Goal: Task Accomplishment & Management: Use online tool/utility

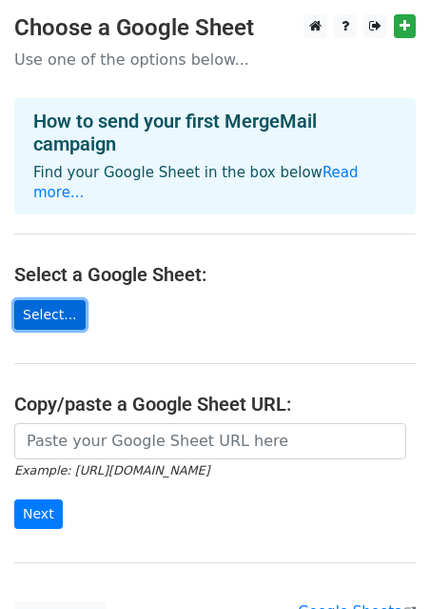
click at [70, 300] on link "Select..." at bounding box center [49, 315] width 71 height 30
click at [130, 332] on main "Choose a Google Sheet Use one of the options below... How to send your first Me…" at bounding box center [215, 322] width 430 height 616
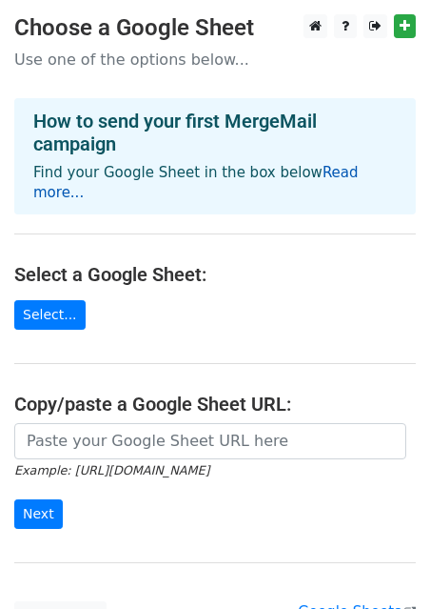
click at [327, 172] on link "Read more..." at bounding box center [196, 182] width 326 height 37
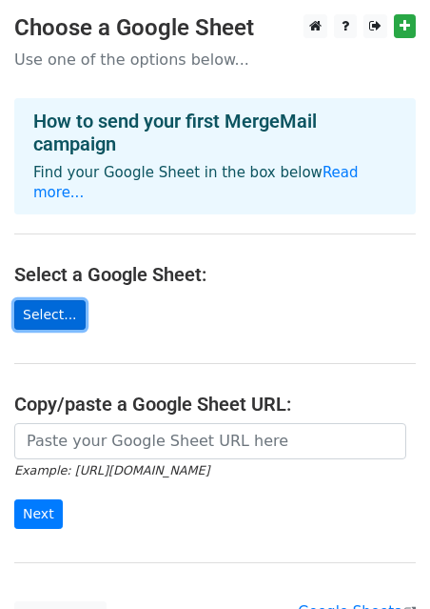
click at [48, 300] on link "Select..." at bounding box center [49, 315] width 71 height 30
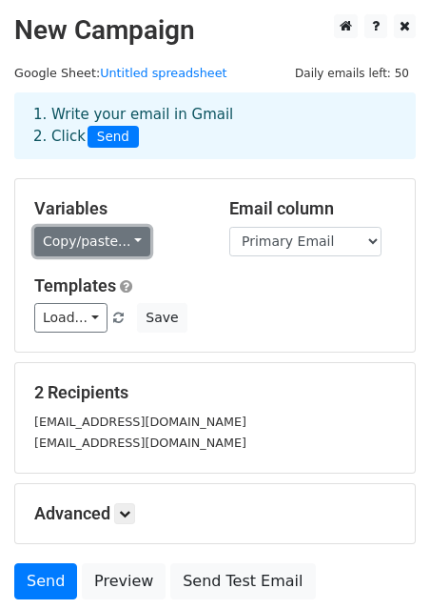
click at [132, 243] on link "Copy/paste..." at bounding box center [92, 242] width 116 height 30
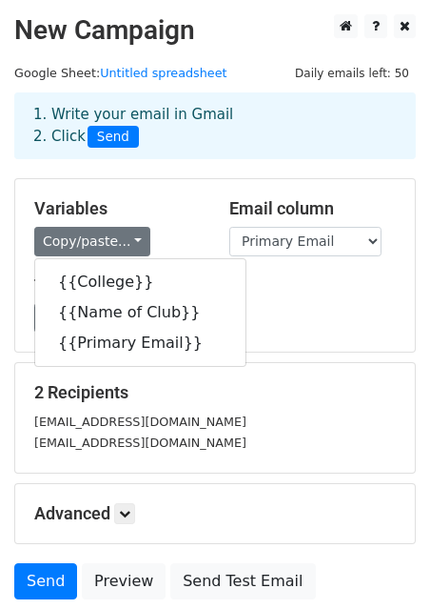
click at [246, 309] on div "Load... No templates saved Save" at bounding box center [215, 318] width 390 height 30
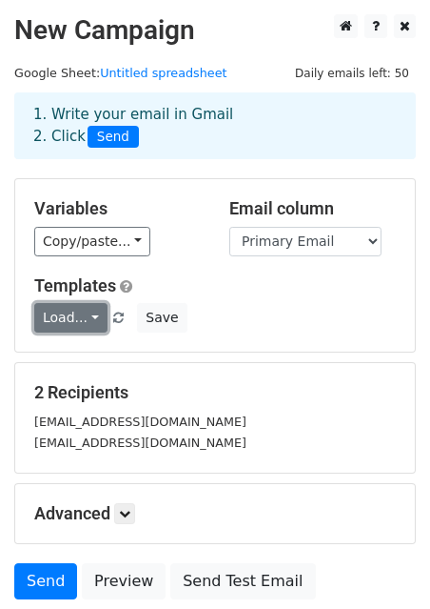
click at [90, 313] on link "Load..." at bounding box center [70, 318] width 73 height 30
click at [294, 319] on div "Load... No templates saved Save" at bounding box center [215, 318] width 390 height 30
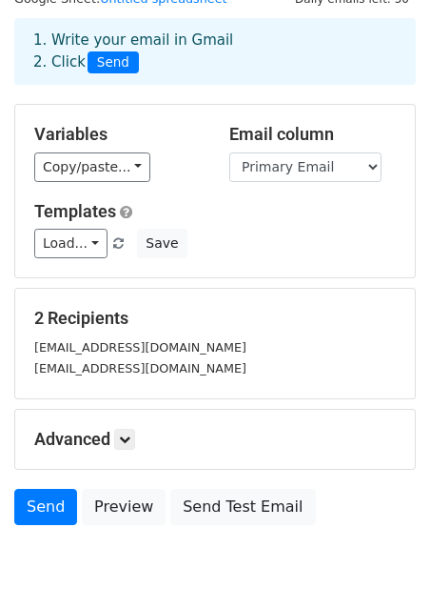
scroll to position [152, 0]
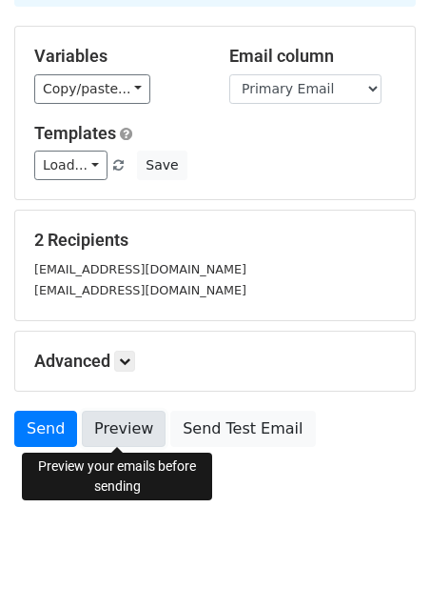
click at [119, 432] on link "Preview" at bounding box center [124, 428] width 84 height 36
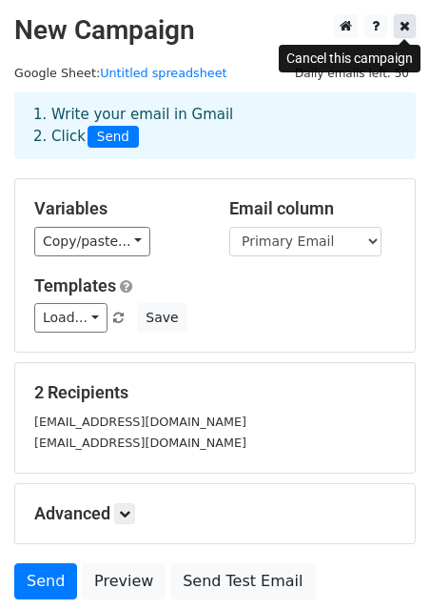
click at [405, 30] on icon at bounding box center [405, 25] width 10 height 13
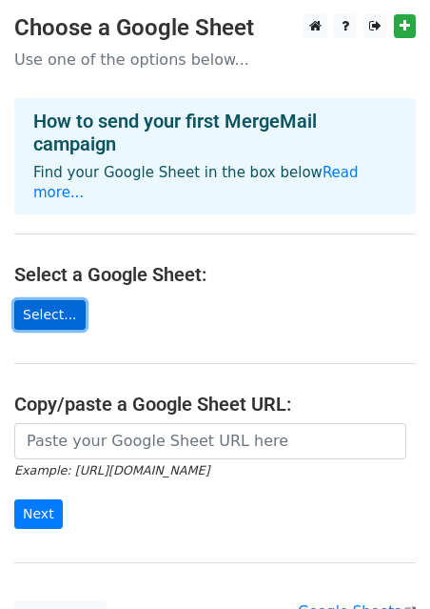
click at [60, 300] on link "Select..." at bounding box center [49, 315] width 71 height 30
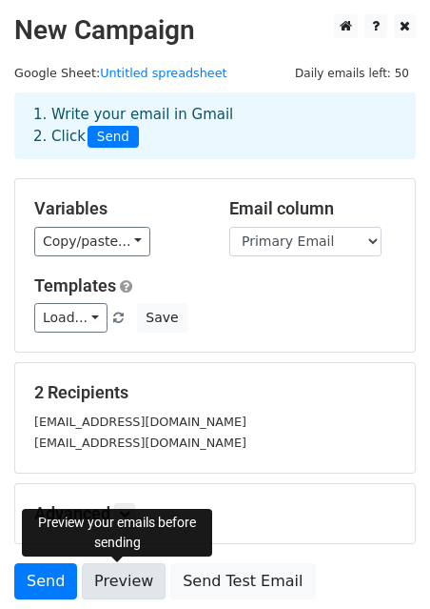
click at [113, 579] on link "Preview" at bounding box center [124, 581] width 84 height 36
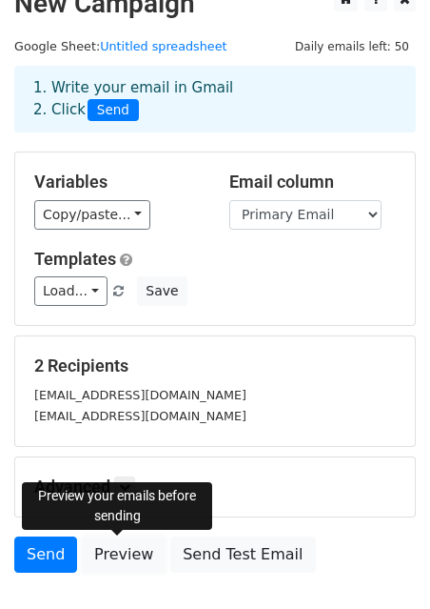
scroll to position [36, 0]
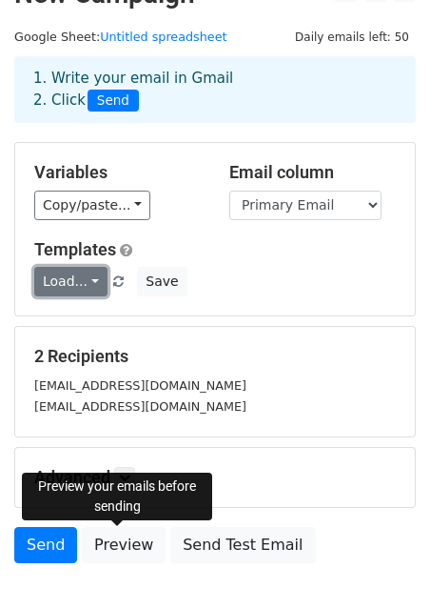
click at [90, 278] on link "Load..." at bounding box center [70, 282] width 73 height 30
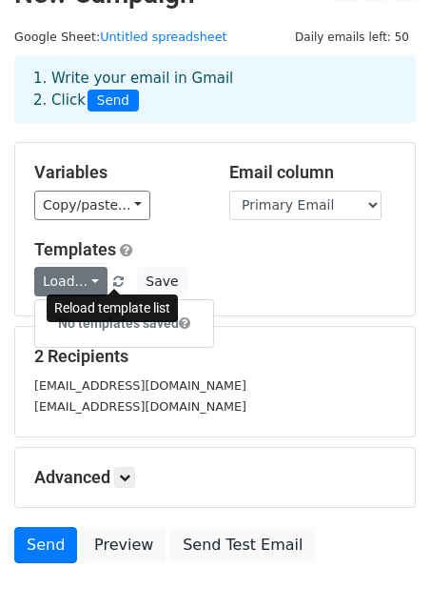
click at [117, 282] on span at bounding box center [118, 282] width 10 height 12
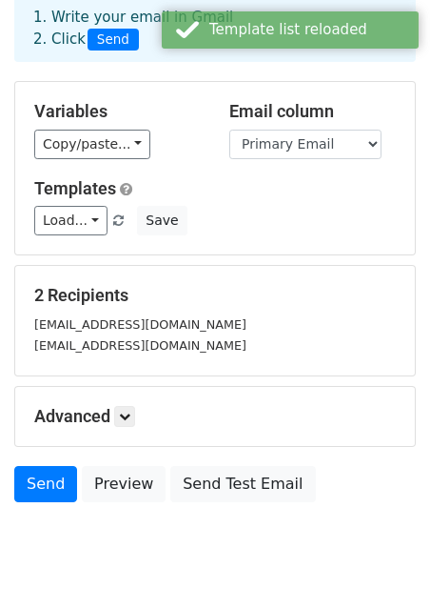
scroll to position [68, 0]
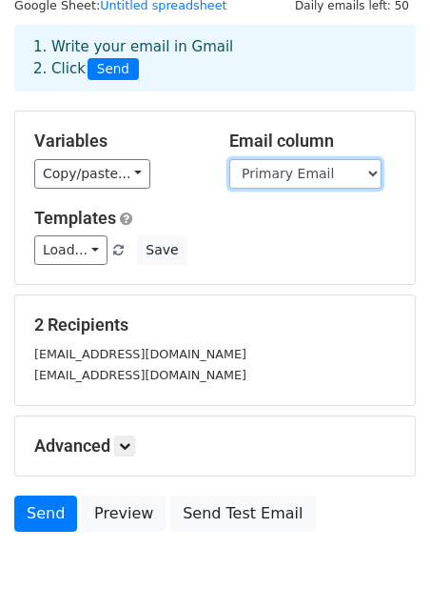
click at [343, 175] on select "University Name Name of Club Primary Email" at bounding box center [306, 174] width 152 height 30
click at [230, 159] on select "University Name Name of Club Primary Email" at bounding box center [306, 174] width 152 height 30
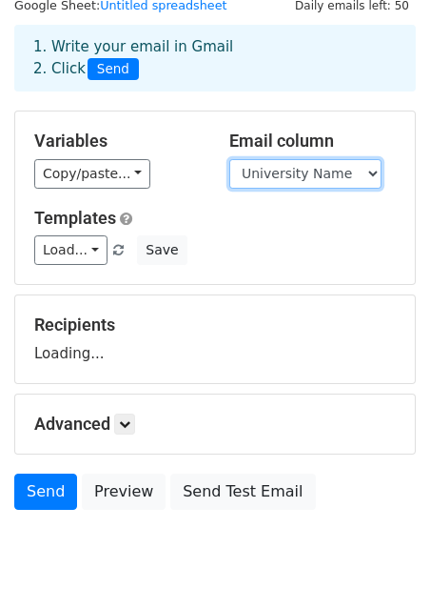
click at [336, 177] on select "University Name Name of Club Primary Email" at bounding box center [306, 174] width 152 height 30
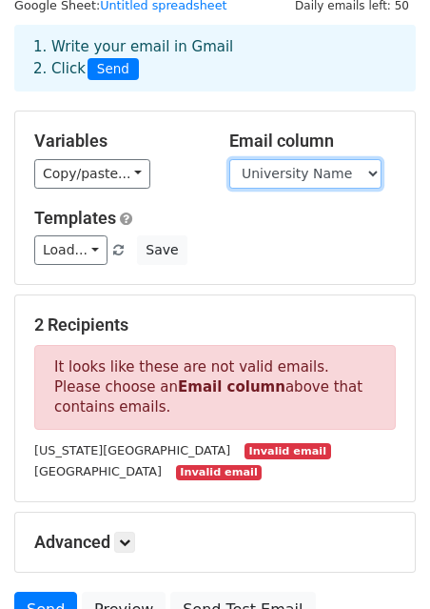
select select "Primary Email"
click at [230, 159] on select "University Name Name of Club Primary Email" at bounding box center [306, 174] width 152 height 30
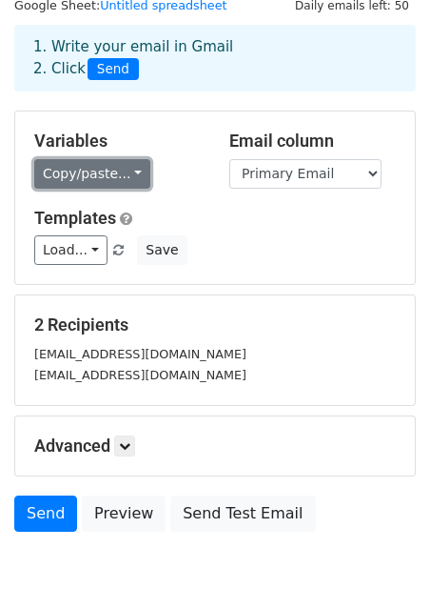
click at [103, 179] on link "Copy/paste..." at bounding box center [92, 174] width 116 height 30
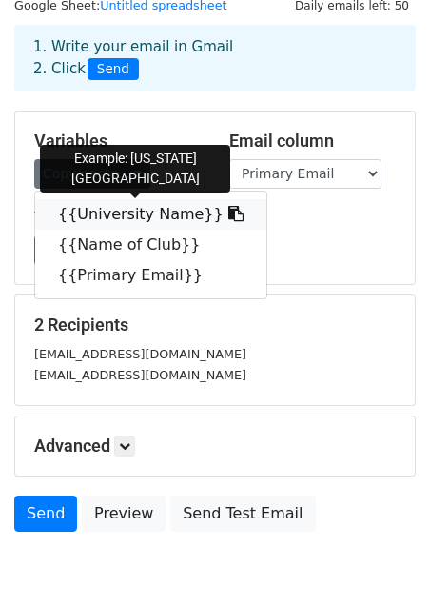
click at [112, 211] on link "{{University Name}}" at bounding box center [150, 214] width 231 height 30
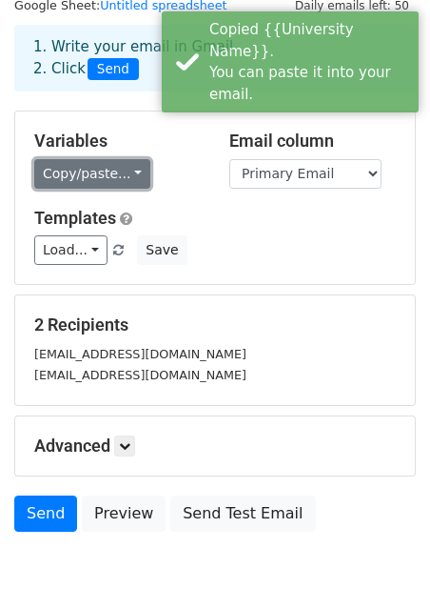
click at [125, 178] on link "Copy/paste..." at bounding box center [92, 174] width 116 height 30
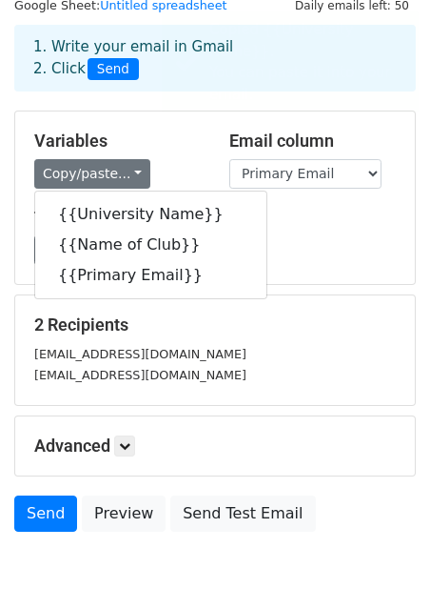
click at [275, 259] on div "Load... No templates saved Save" at bounding box center [215, 250] width 390 height 30
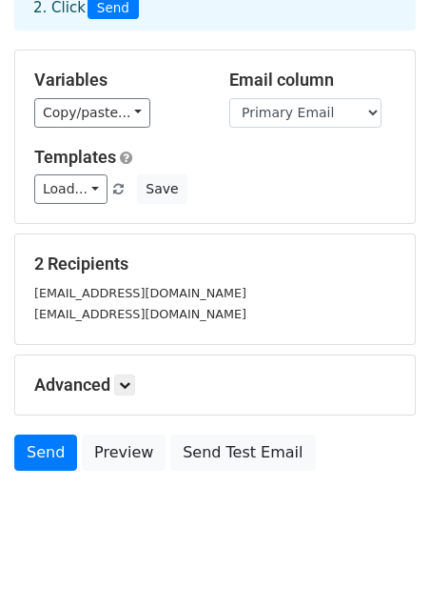
scroll to position [131, 0]
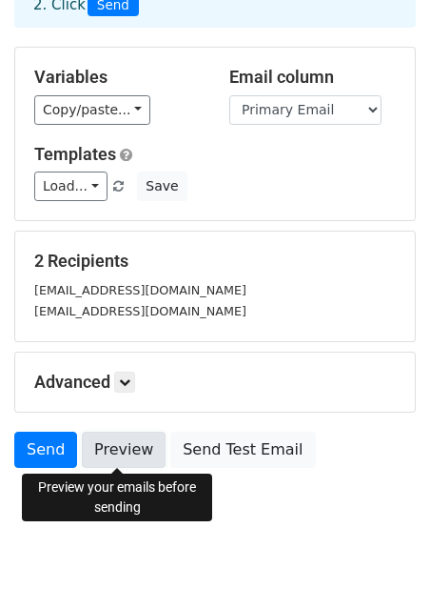
click at [132, 449] on link "Preview" at bounding box center [124, 449] width 84 height 36
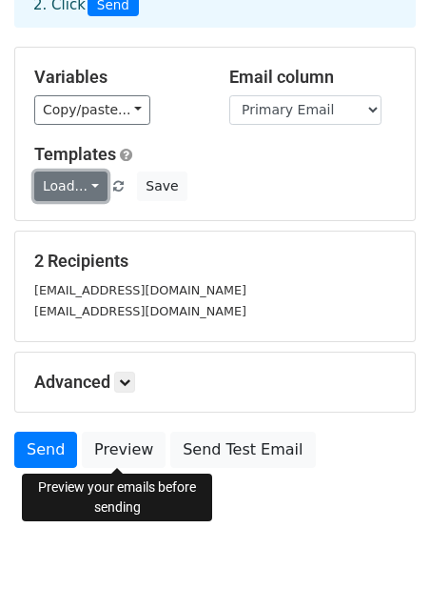
click at [76, 192] on link "Load..." at bounding box center [70, 186] width 73 height 30
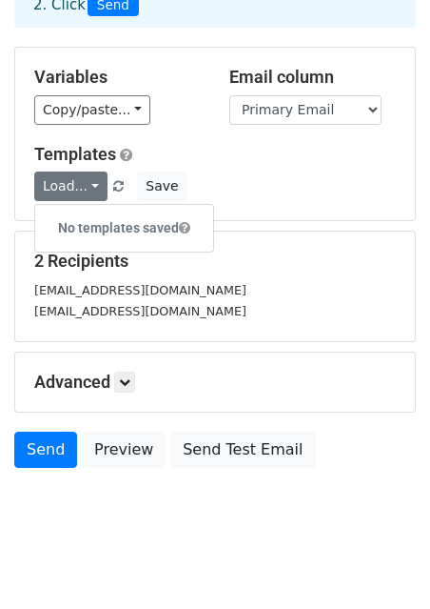
click at [170, 137] on div "Variables Copy/paste... {{University Name}} {{Name of Club}} {{Primary Email}} …" at bounding box center [215, 134] width 400 height 172
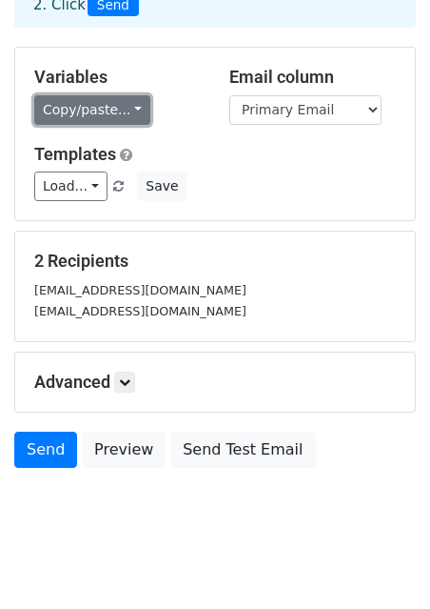
click at [116, 104] on link "Copy/paste..." at bounding box center [92, 110] width 116 height 30
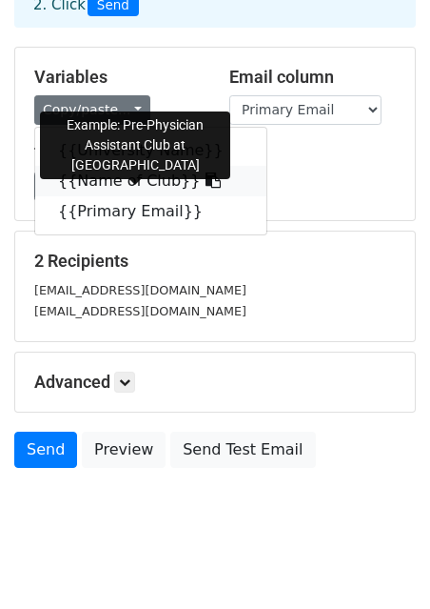
click at [129, 177] on link "{{Name of Club}}" at bounding box center [150, 181] width 231 height 30
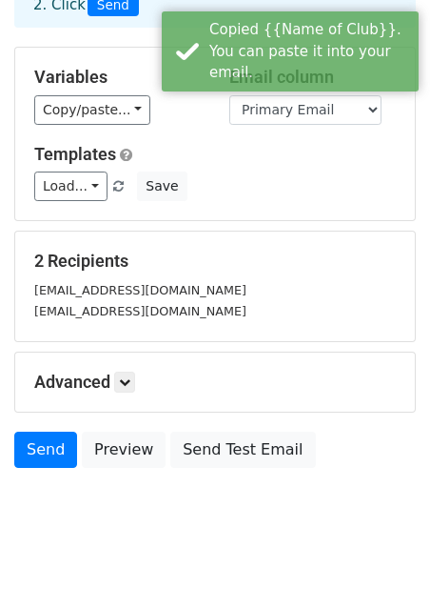
click at [190, 178] on div "Load... No templates saved Save" at bounding box center [215, 186] width 390 height 30
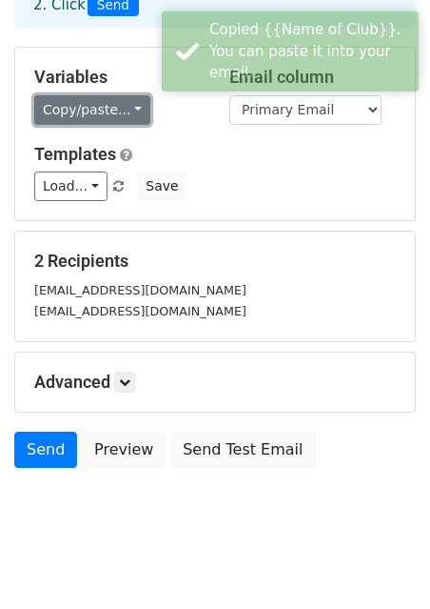
click at [128, 114] on link "Copy/paste..." at bounding box center [92, 110] width 116 height 30
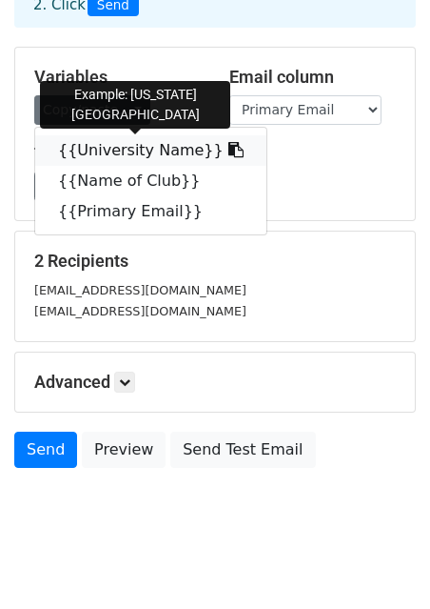
click at [170, 150] on link "{{University Name}}" at bounding box center [150, 150] width 231 height 30
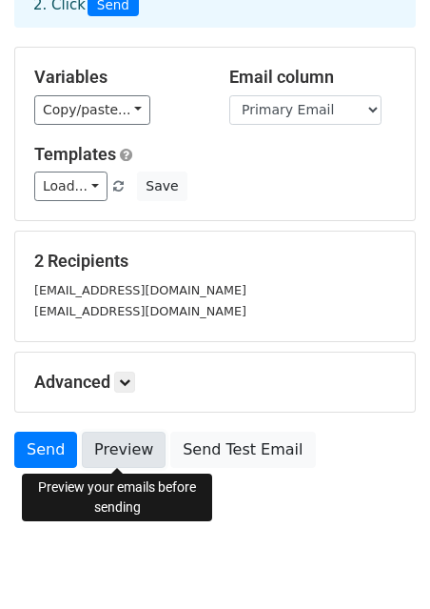
click at [110, 451] on link "Preview" at bounding box center [124, 449] width 84 height 36
click at [112, 449] on link "Preview" at bounding box center [124, 449] width 84 height 36
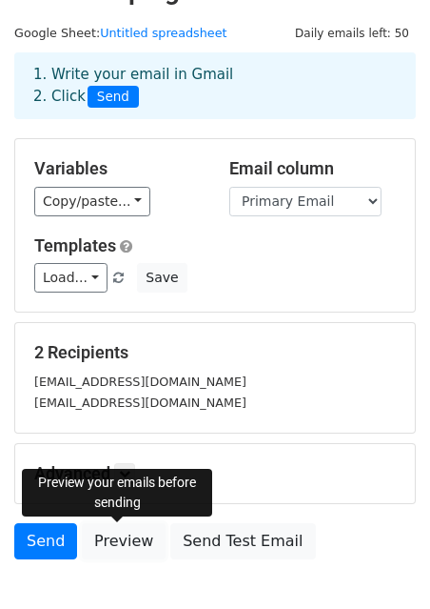
scroll to position [0, 0]
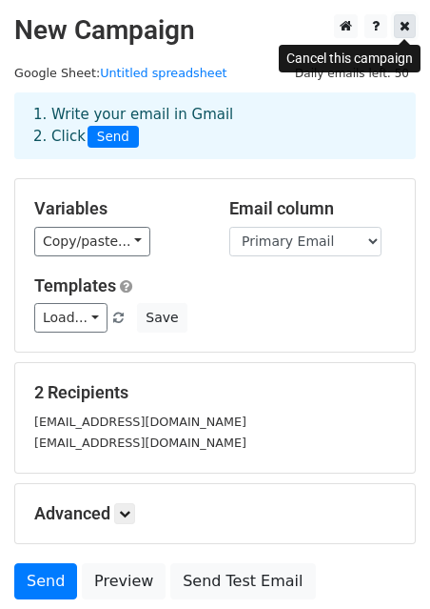
click at [403, 34] on link at bounding box center [405, 26] width 22 height 24
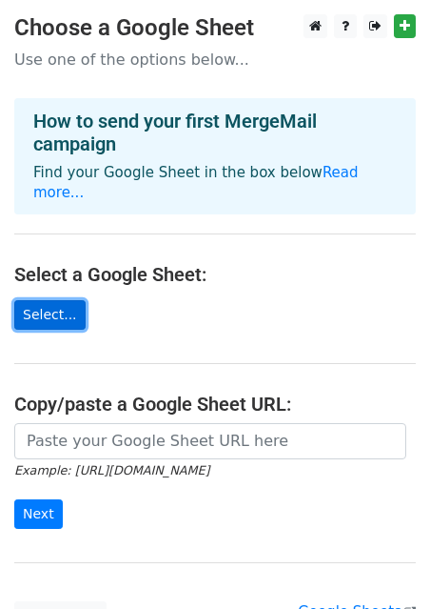
click at [67, 300] on link "Select..." at bounding box center [49, 315] width 71 height 30
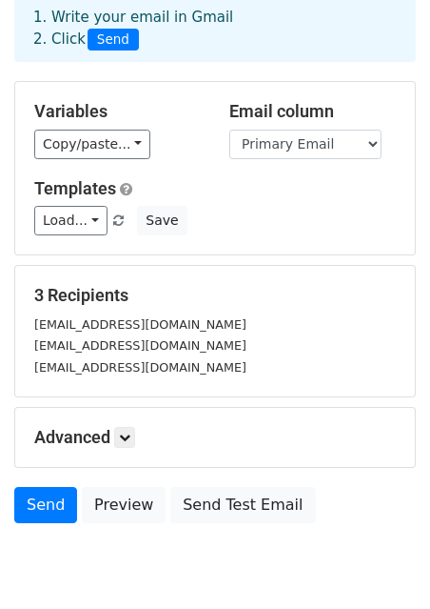
scroll to position [111, 0]
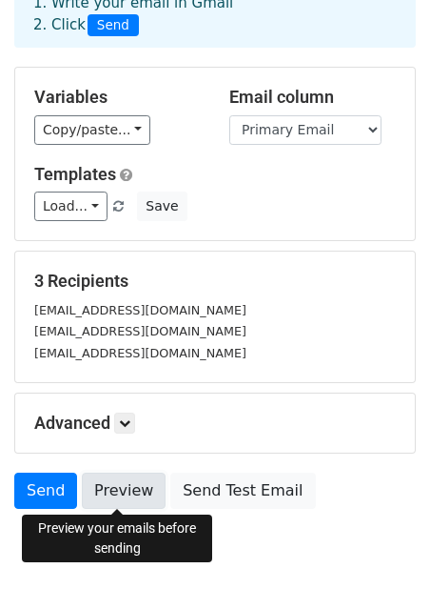
click at [116, 494] on link "Preview" at bounding box center [124, 490] width 84 height 36
click at [136, 496] on link "Preview" at bounding box center [124, 490] width 84 height 36
